Goal: Communication & Community: Answer question/provide support

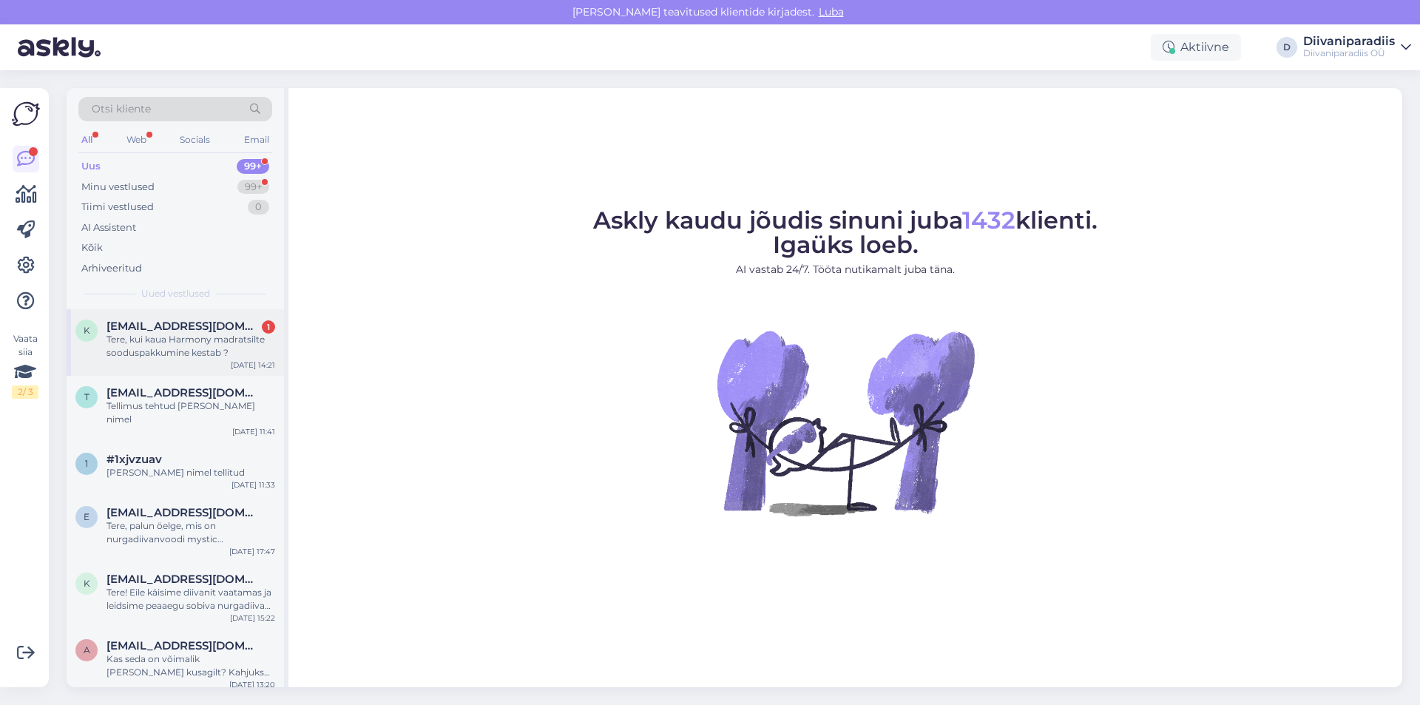
click at [205, 349] on div "Tere, kui kaua Harmony madratsilte sooduspakkumine kestab ?" at bounding box center [190, 346] width 169 height 27
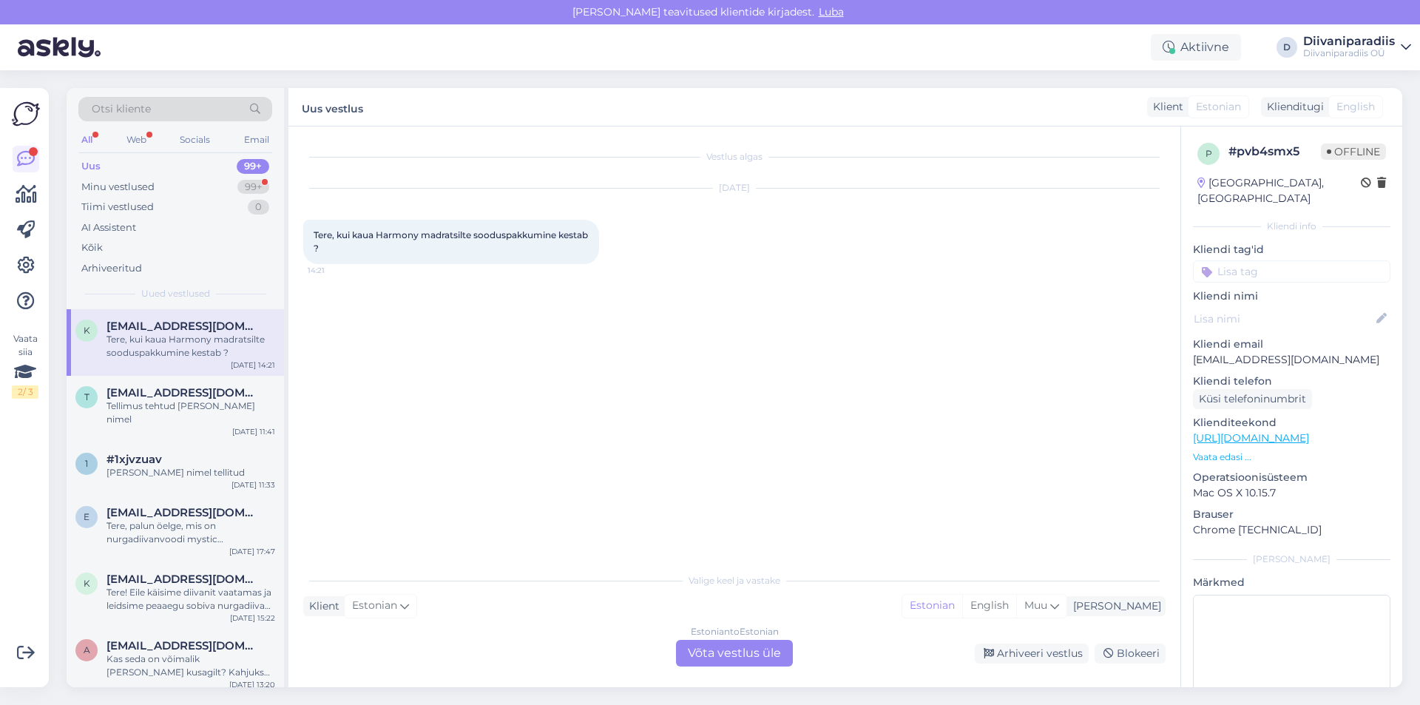
click at [750, 657] on div "Estonian to Estonian Võta vestlus üle" at bounding box center [734, 653] width 117 height 27
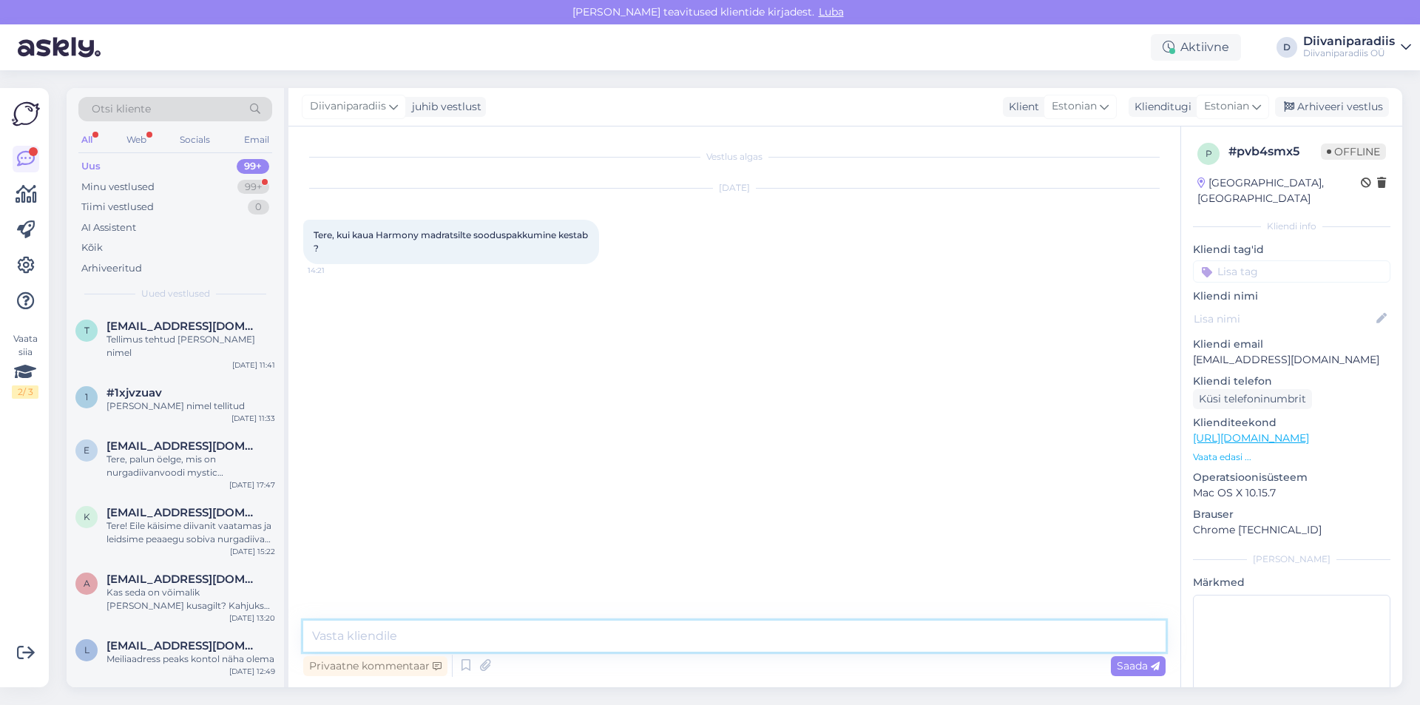
click at [918, 649] on textarea at bounding box center [734, 635] width 862 height 31
type textarea "Tere! Pakkumine kehtib kuniks laos olevaid tooteid jätkub"
click at [1135, 669] on span "Saada" at bounding box center [1138, 665] width 43 height 13
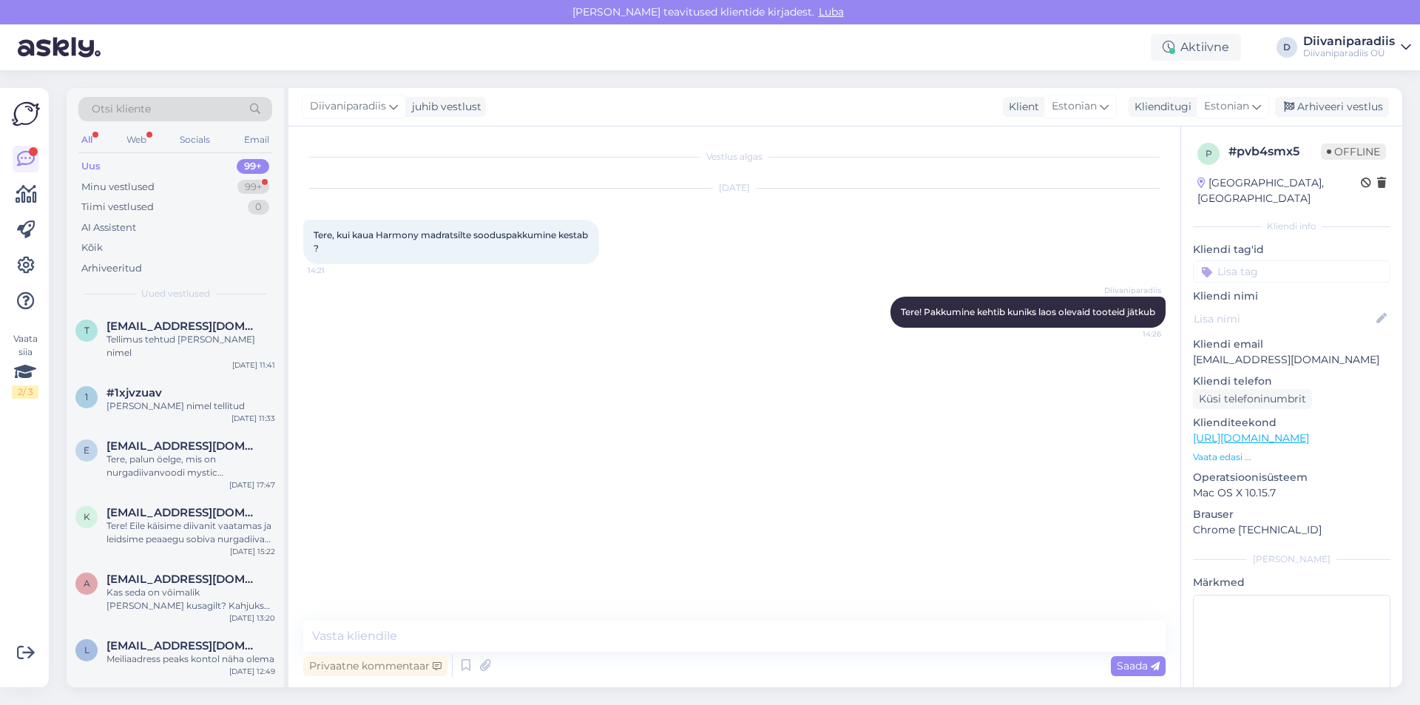
click at [1251, 352] on p "[EMAIL_ADDRESS][DOMAIN_NAME]" at bounding box center [1291, 360] width 197 height 16
copy p "[EMAIL_ADDRESS][DOMAIN_NAME]"
click at [990, 308] on span "Tere! Pakkumine kehtib kuniks laos olevaid tooteid jätkub" at bounding box center [1028, 311] width 254 height 11
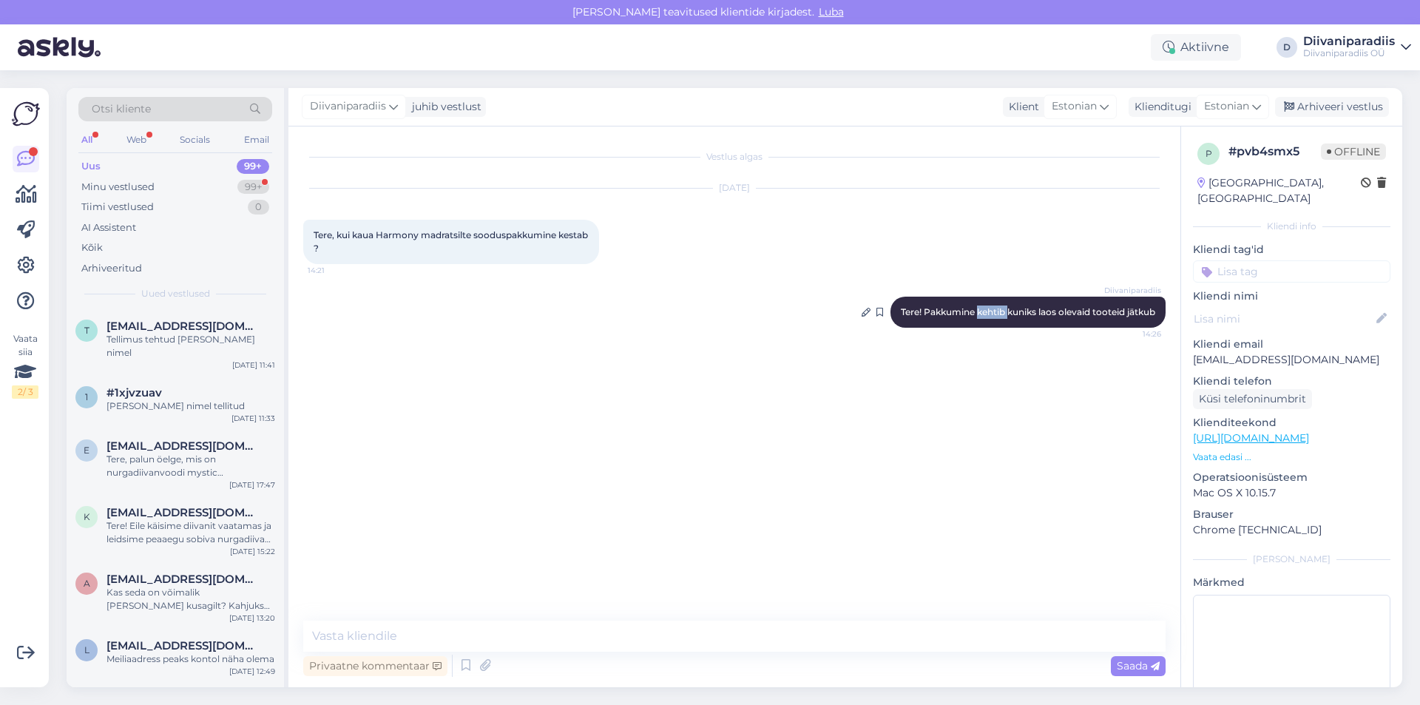
click at [990, 308] on span "Tere! Pakkumine kehtib kuniks laos olevaid tooteid jätkub" at bounding box center [1028, 311] width 254 height 11
